Goal: Navigation & Orientation: Find specific page/section

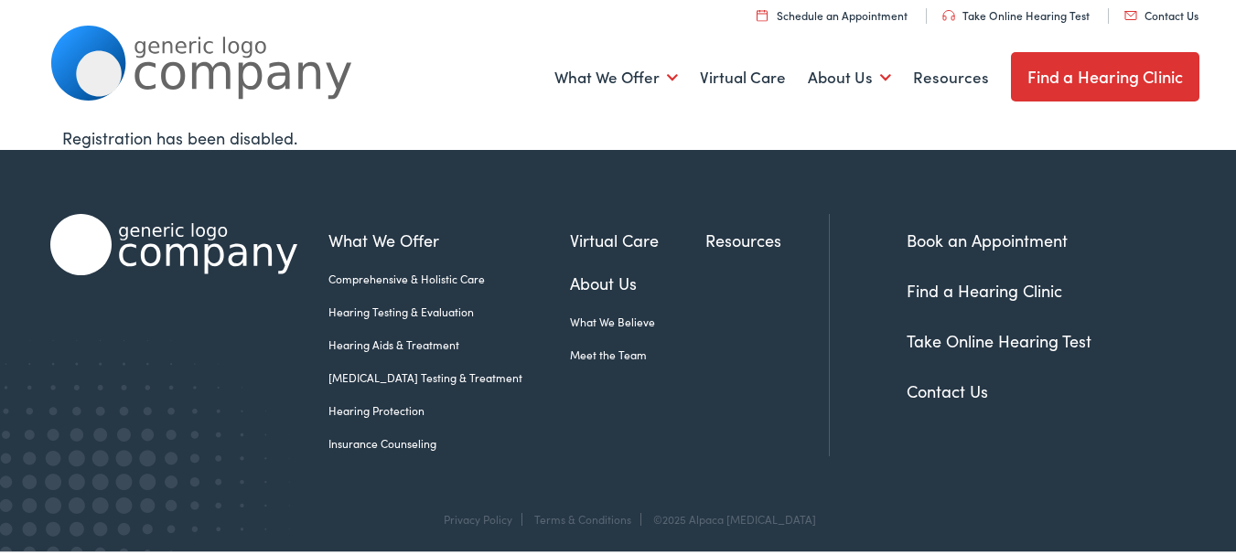
scroll to position [28, 0]
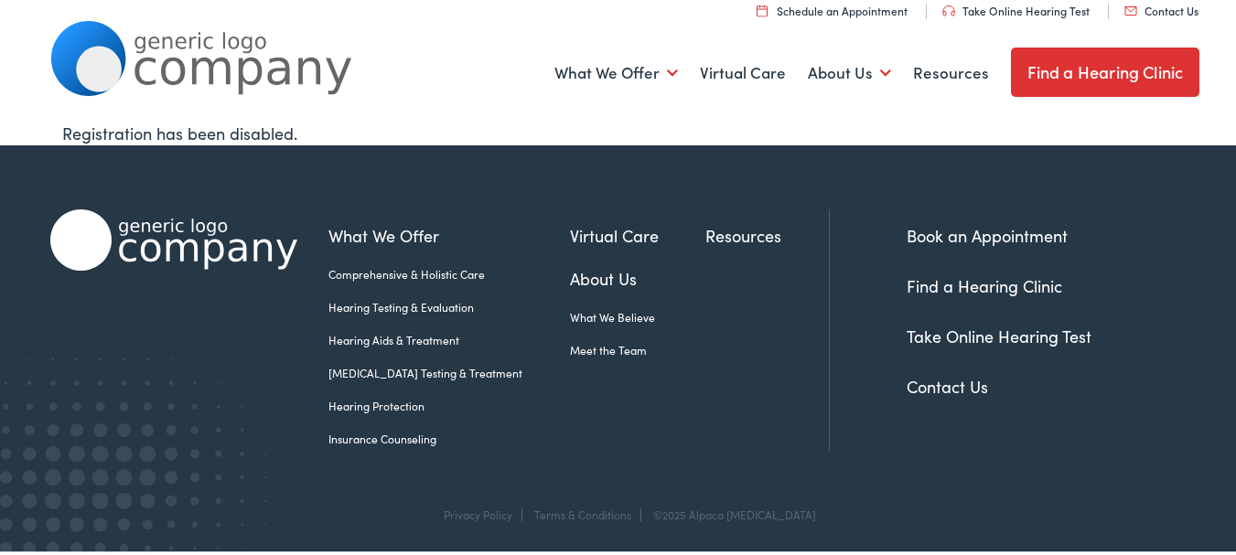
click at [961, 381] on link "Contact Us" at bounding box center [946, 383] width 81 height 23
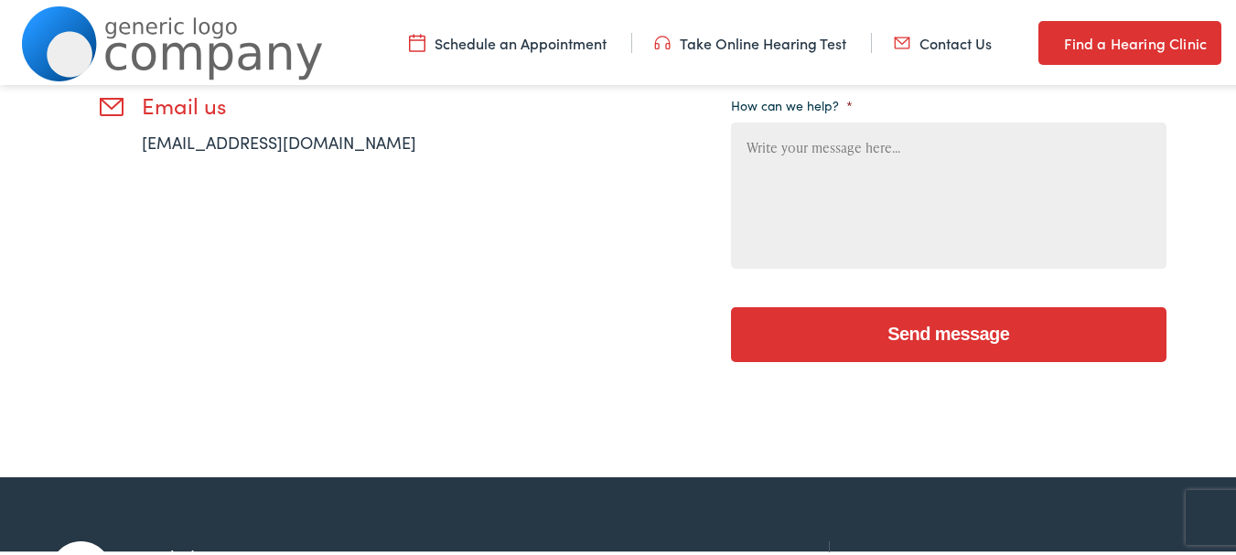
scroll to position [823, 0]
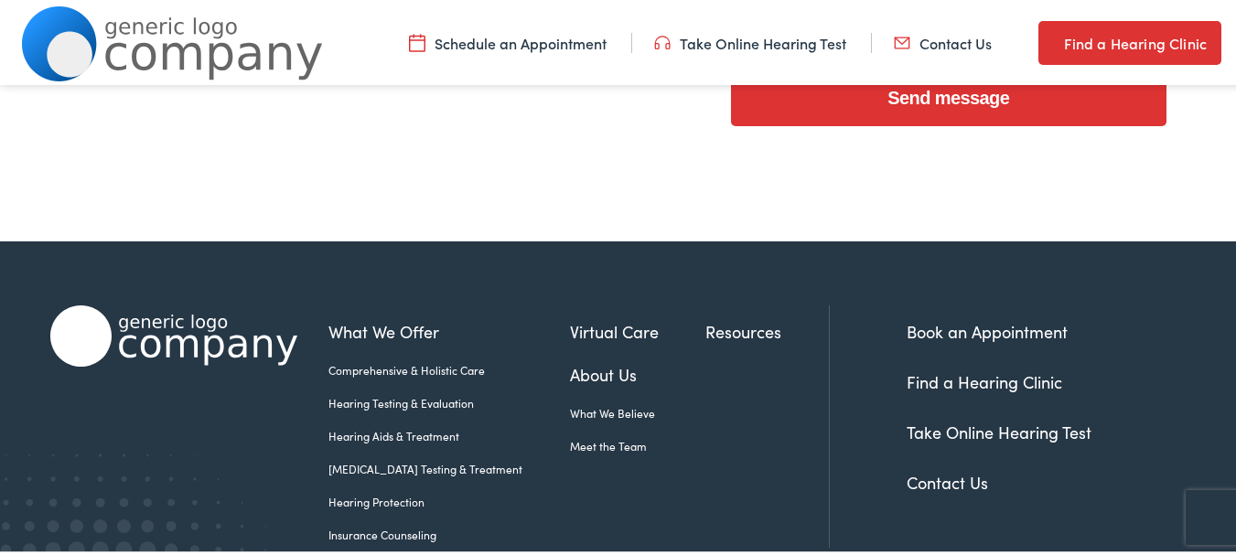
click at [593, 445] on link "Meet the Team" at bounding box center [638, 443] width 136 height 16
